Goal: Obtain resource: Obtain resource

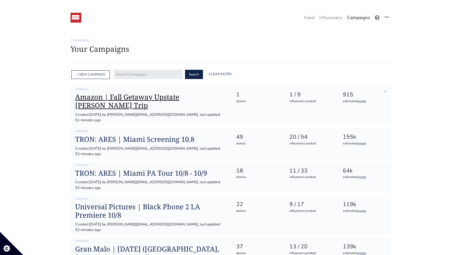
scroll to position [32, 0]
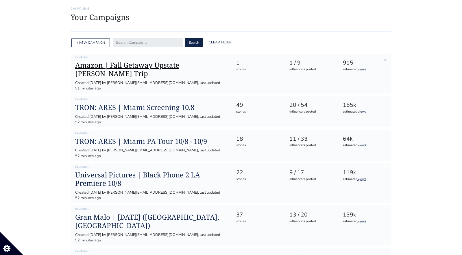
click at [144, 67] on h1 "Amazon | Fall Getaway Upstate [PERSON_NAME] Trip" at bounding box center [151, 69] width 152 height 17
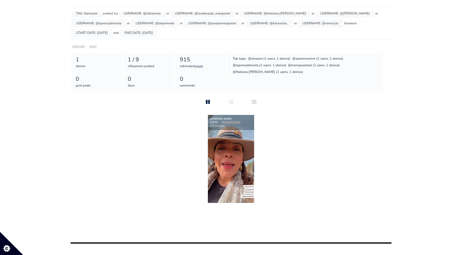
scroll to position [131, 0]
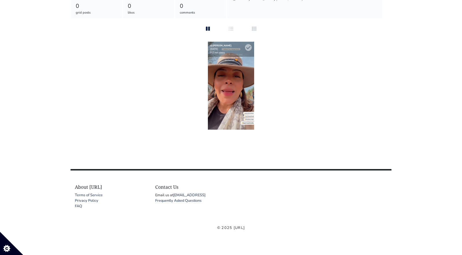
click at [237, 95] on img at bounding box center [231, 86] width 46 height 88
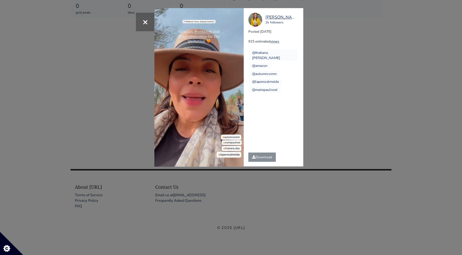
click at [380, 76] on div "× Your browser does not support HTML5 video. yosacevedo 2k followers Posted [DA…" at bounding box center [231, 127] width 462 height 255
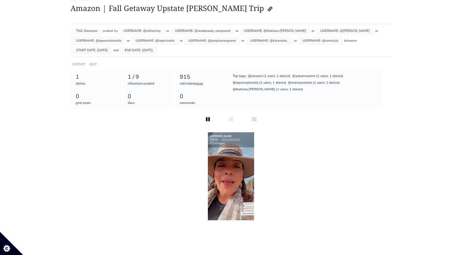
scroll to position [25, 0]
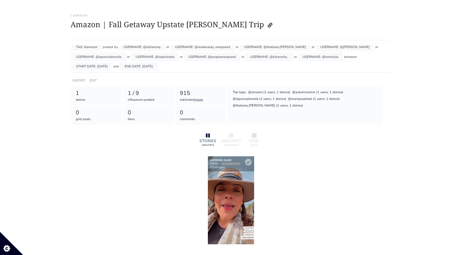
click at [229, 161] on div "@[PERSON_NAME] [DATE] 915 est. views" at bounding box center [231, 163] width 46 height 15
click at [229, 178] on img at bounding box center [231, 200] width 46 height 88
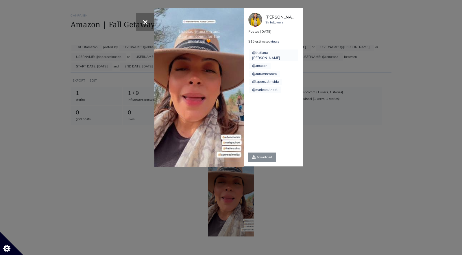
click at [275, 18] on div "[PERSON_NAME]" at bounding box center [282, 17] width 32 height 6
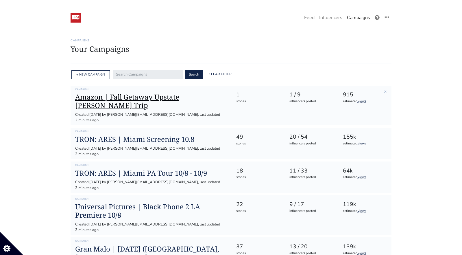
click at [156, 97] on h1 "Amazon | Fall Getaway Upstate [PERSON_NAME] Trip" at bounding box center [151, 101] width 152 height 17
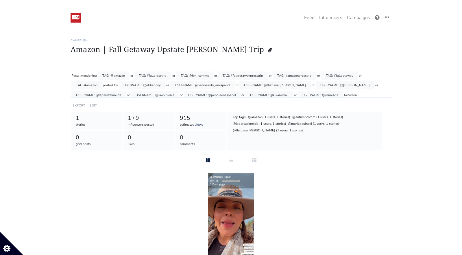
click at [198, 85] on div "USERNAME: @newbeauty_enespanol" at bounding box center [202, 85] width 65 height 8
click at [241, 87] on div "USERNAME: @thatiana.[PERSON_NAME]" at bounding box center [275, 85] width 71 height 8
click at [240, 85] on div "USERNAME: @thatiana.[PERSON_NAME]" at bounding box center [275, 85] width 71 height 8
drag, startPoint x: 254, startPoint y: 85, endPoint x: 230, endPoint y: 85, distance: 24.6
click at [240, 86] on div "USERNAME: @thatiana.[PERSON_NAME]" at bounding box center [275, 85] width 71 height 8
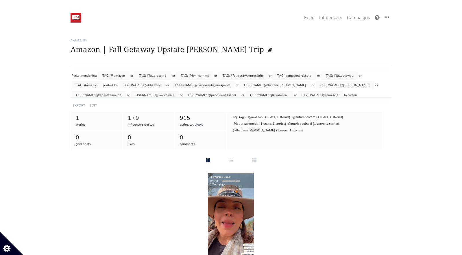
copy div "thatiana.diaz"
drag, startPoint x: 308, startPoint y: 84, endPoint x: 290, endPoint y: 87, distance: 18.5
click at [316, 87] on div "USERNAME: @[PERSON_NAME]" at bounding box center [345, 85] width 59 height 8
copy div "[PERSON_NAME]"
drag, startPoint x: 368, startPoint y: 86, endPoint x: 342, endPoint y: 87, distance: 25.2
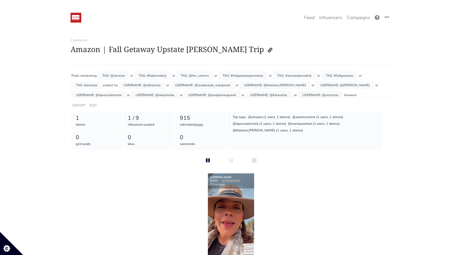
click at [126, 91] on div "USERNAME: @laperezalmeida" at bounding box center [98, 95] width 55 height 8
copy div "laperezalmeida"
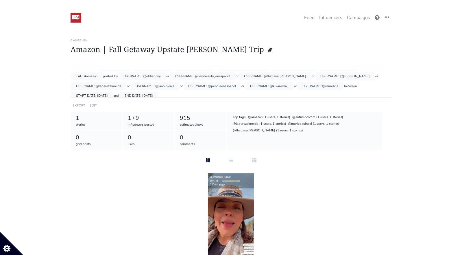
scroll to position [12, 0]
drag, startPoint x: 230, startPoint y: 84, endPoint x: 213, endPoint y: 86, distance: 16.9
click at [246, 86] on div "USERNAME: @kikarocha_" at bounding box center [270, 83] width 48 height 8
copy div "kikarocha_"
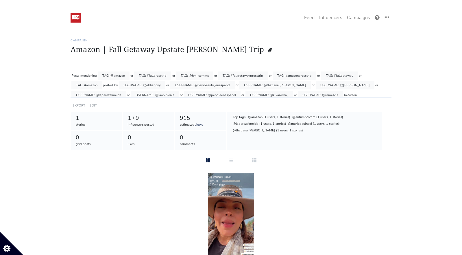
scroll to position [0, 0]
